Goal: Task Accomplishment & Management: Manage account settings

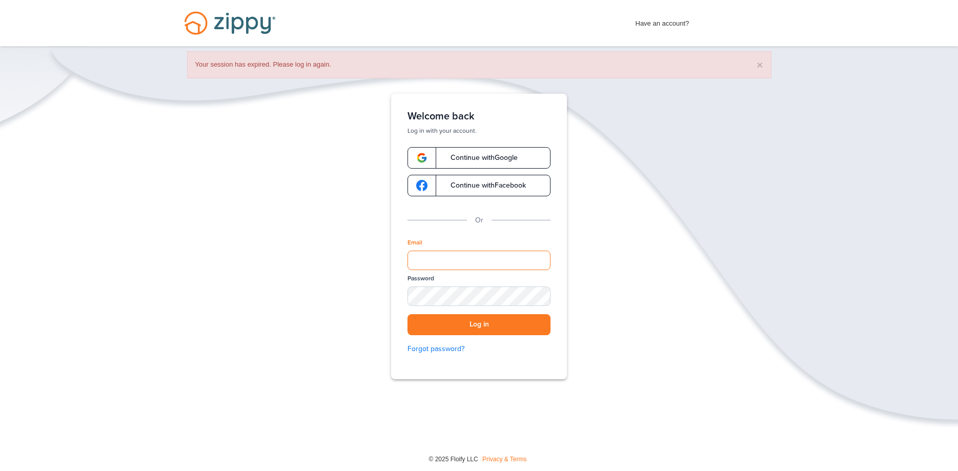
drag, startPoint x: 431, startPoint y: 257, endPoint x: 436, endPoint y: 263, distance: 7.3
click at [432, 257] on input "Email" at bounding box center [478, 260] width 143 height 19
type input "**********"
click at [536, 299] on div "SHOW" at bounding box center [537, 297] width 23 height 10
click at [407, 314] on button "Log in" at bounding box center [478, 324] width 143 height 21
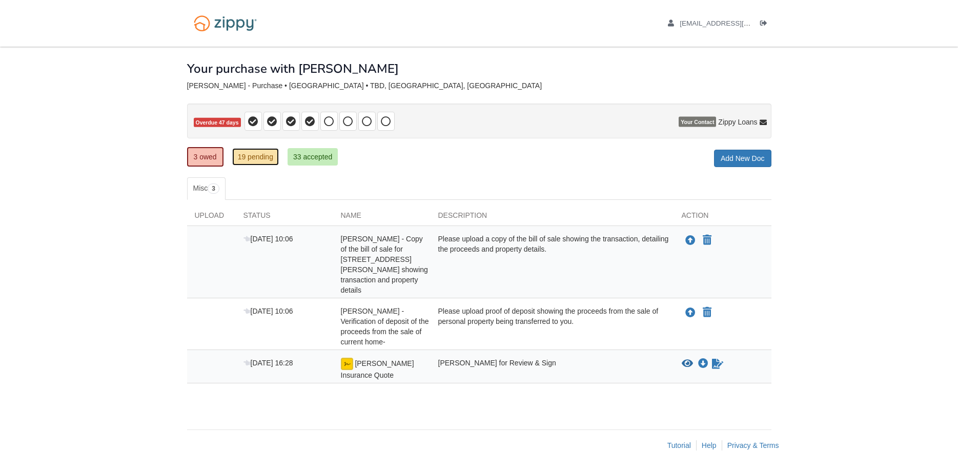
click at [262, 155] on link "19 pending" at bounding box center [255, 156] width 47 height 17
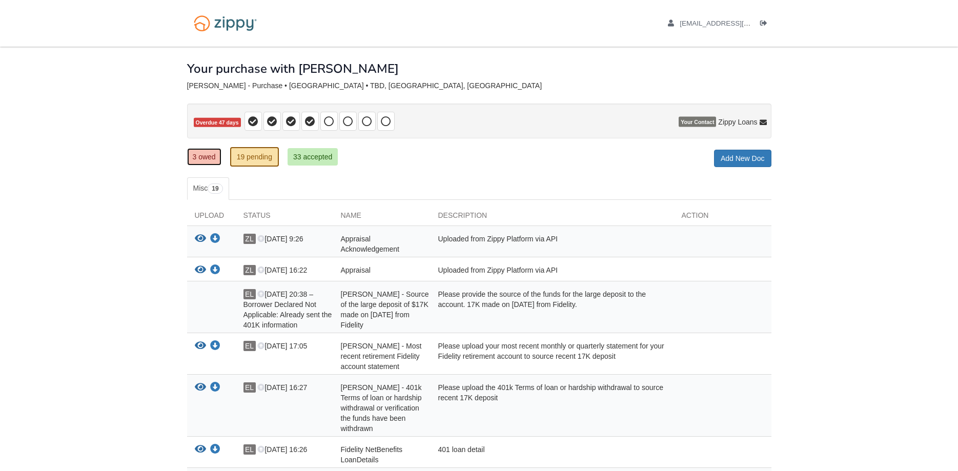
click at [206, 157] on link "3 owed" at bounding box center [204, 156] width 34 height 17
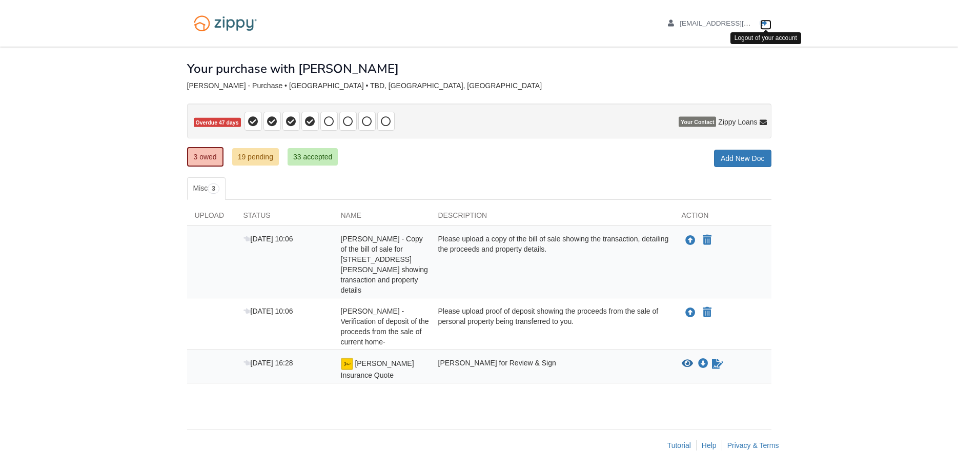
click at [766, 22] on icon "Log out" at bounding box center [763, 23] width 7 height 7
